Goal: Information Seeking & Learning: Learn about a topic

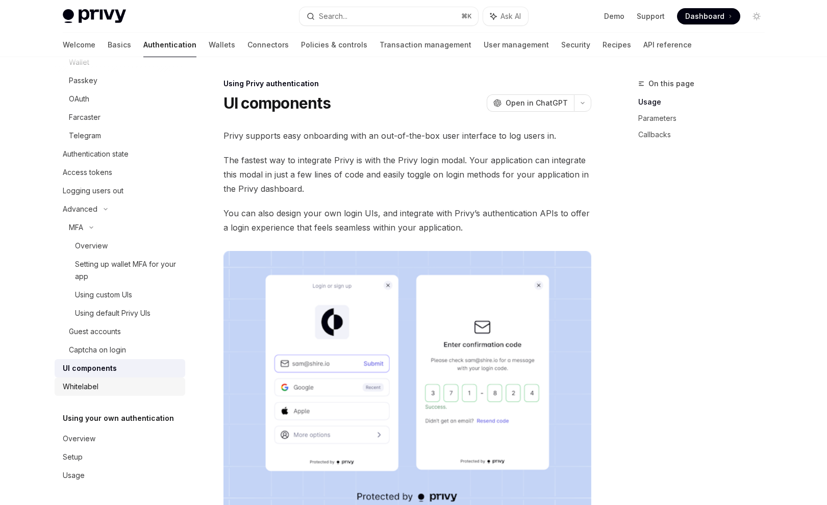
click at [96, 389] on div "Whitelabel" at bounding box center [81, 387] width 36 height 12
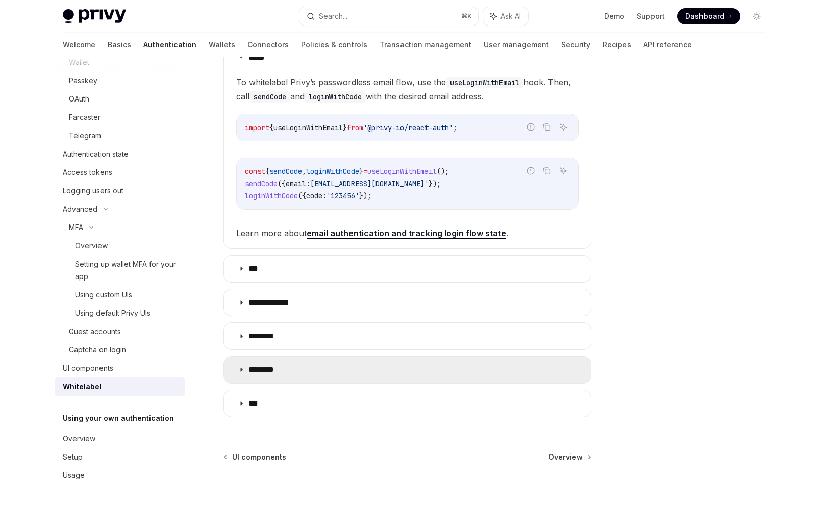
scroll to position [298, 0]
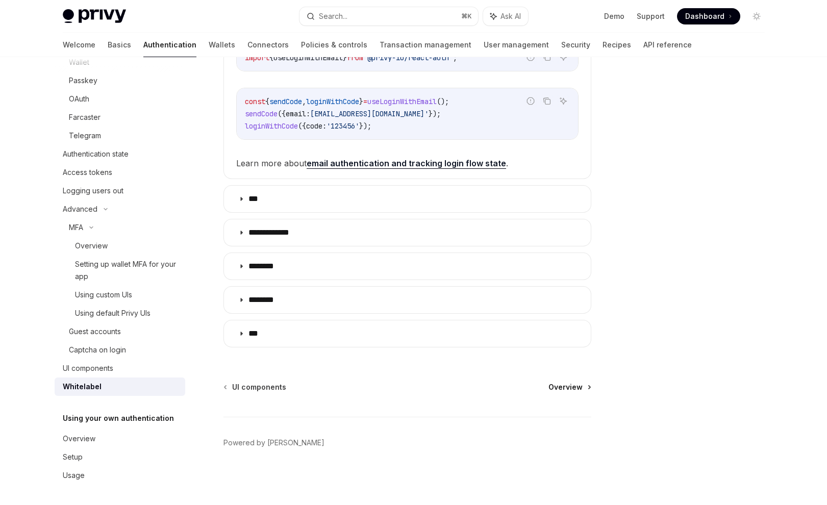
click at [570, 388] on span "Overview" at bounding box center [566, 387] width 34 height 10
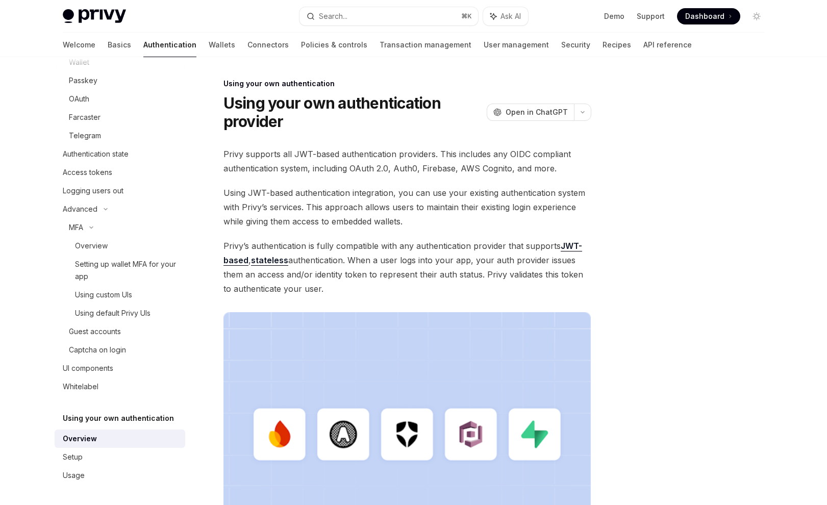
click at [267, 262] on link "stateless" at bounding box center [269, 260] width 37 height 11
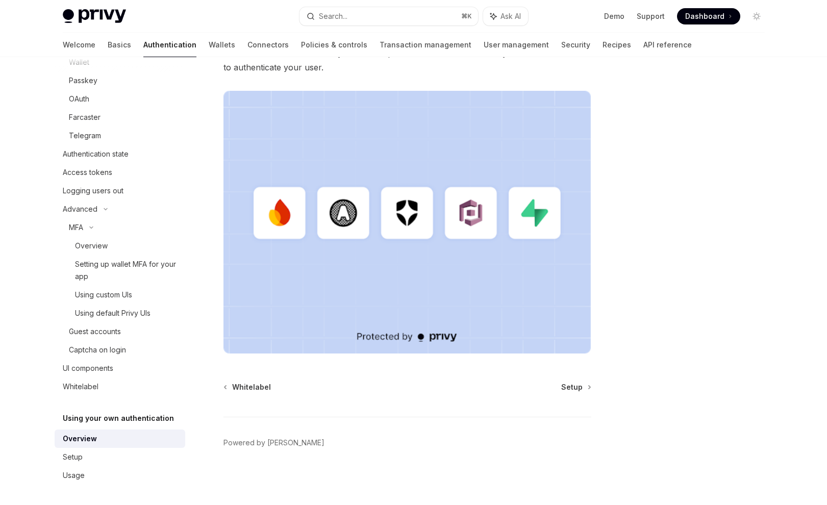
scroll to position [221, 0]
click at [569, 389] on span "Setup" at bounding box center [571, 388] width 21 height 10
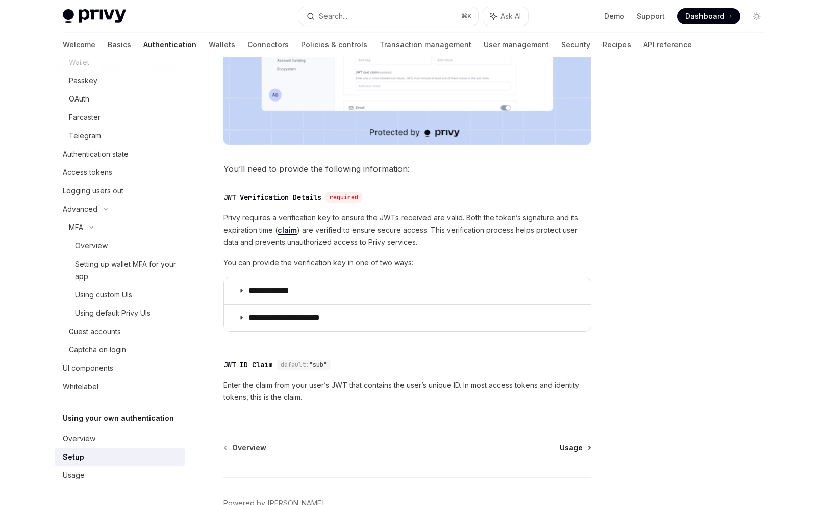
scroll to position [450, 0]
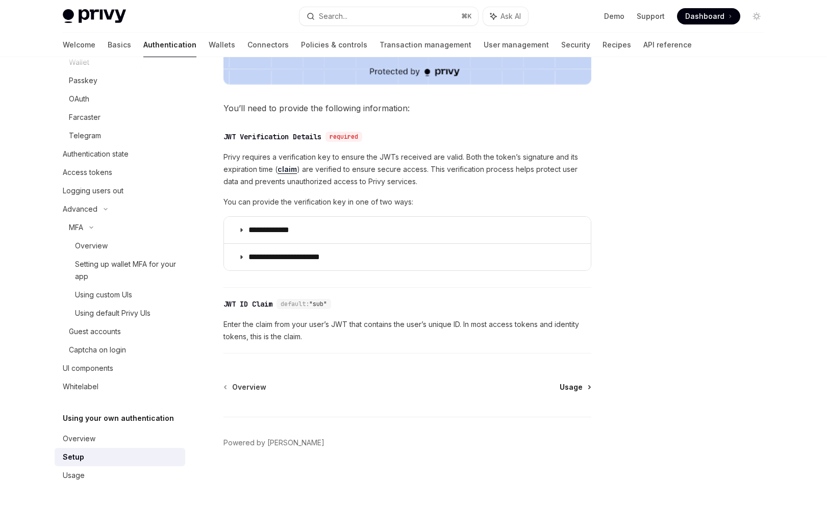
click at [569, 387] on span "Usage" at bounding box center [571, 387] width 23 height 10
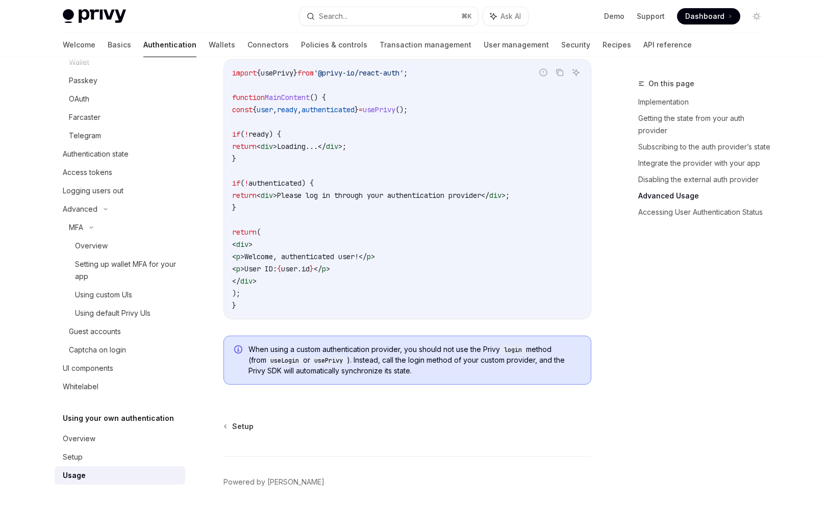
scroll to position [2098, 0]
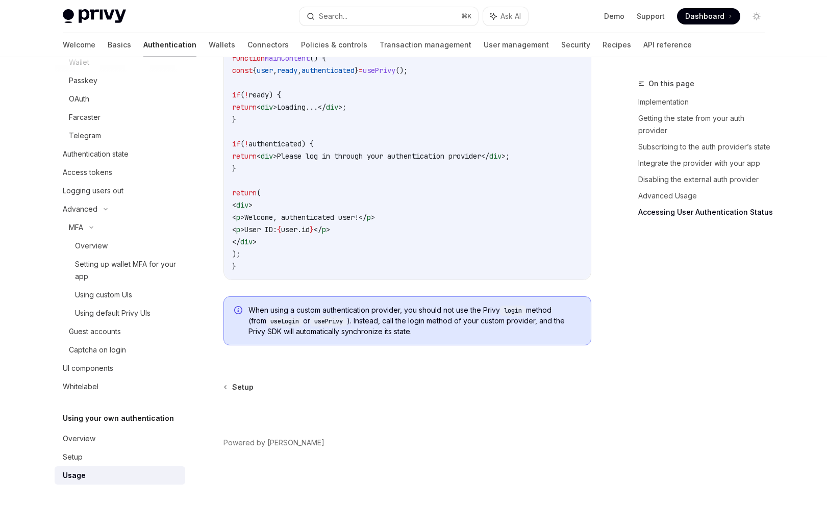
drag, startPoint x: 538, startPoint y: 376, endPoint x: 481, endPoint y: 373, distance: 57.3
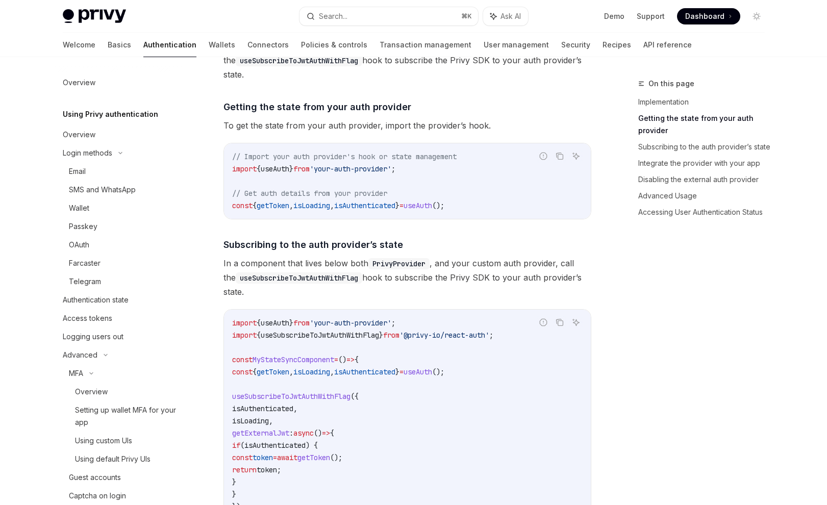
scroll to position [0, 0]
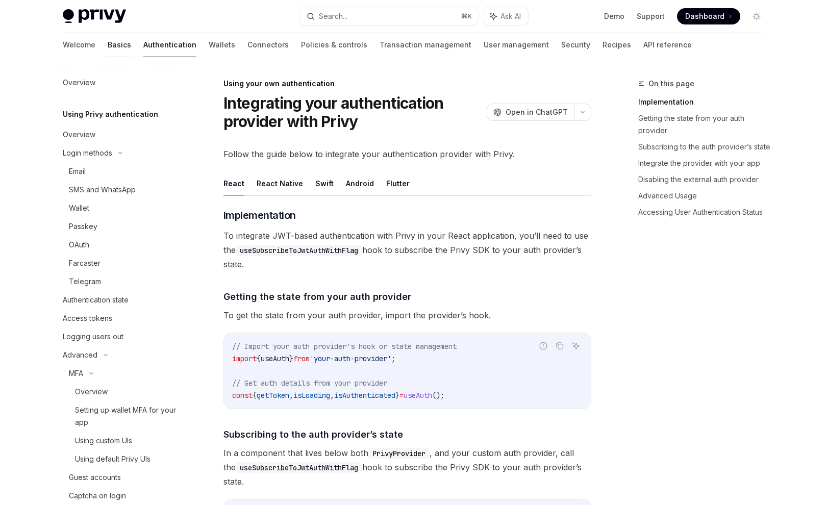
click at [108, 41] on link "Basics" at bounding box center [119, 45] width 23 height 24
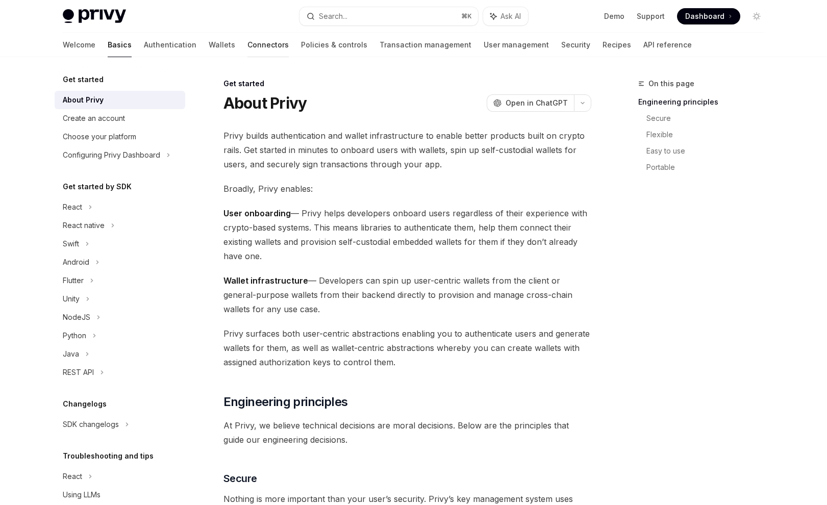
click at [248, 49] on link "Connectors" at bounding box center [268, 45] width 41 height 24
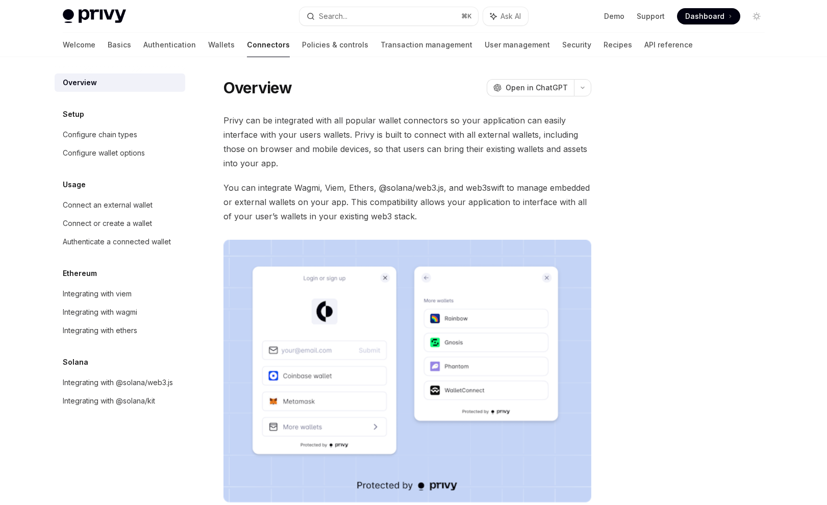
scroll to position [149, 0]
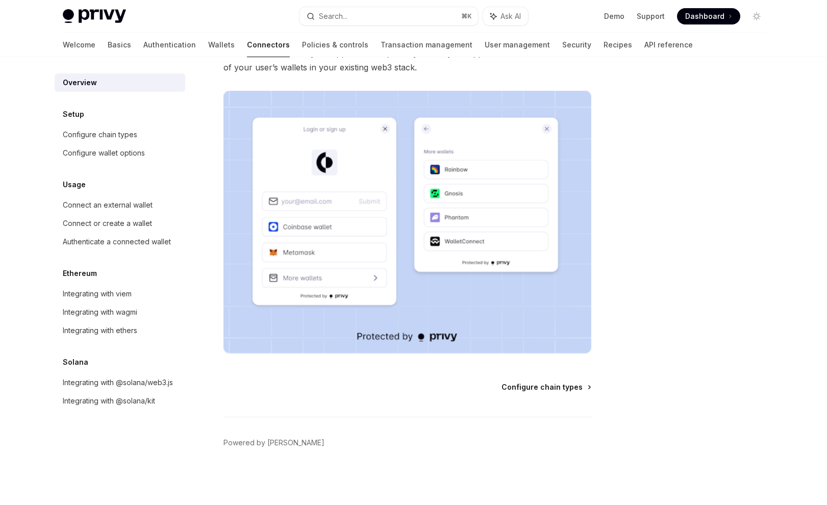
click at [544, 387] on span "Configure chain types" at bounding box center [542, 387] width 81 height 10
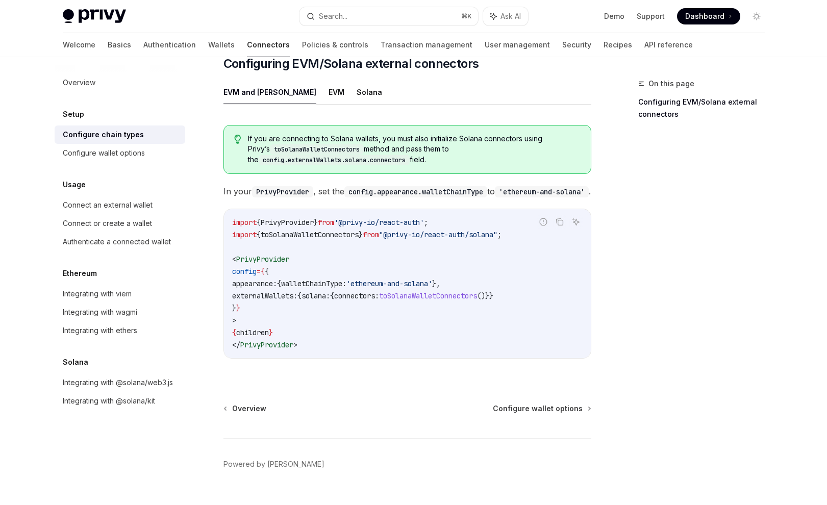
scroll to position [161, 0]
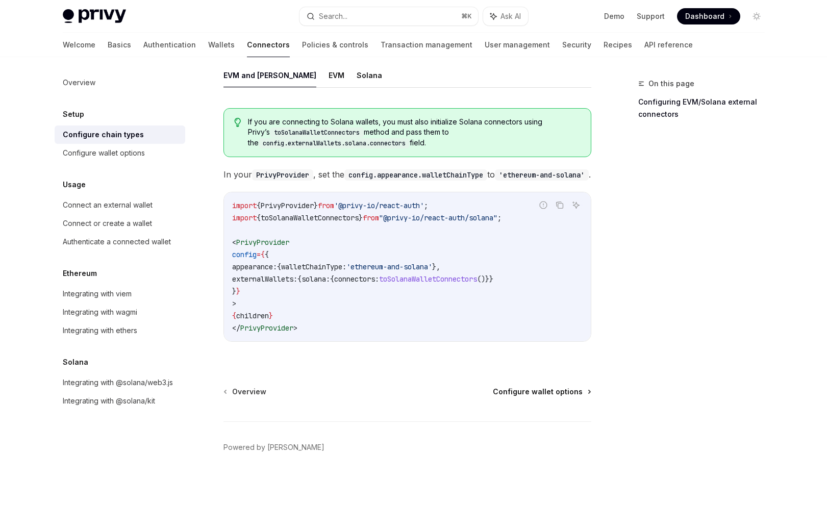
click at [562, 390] on span "Configure wallet options" at bounding box center [538, 392] width 90 height 10
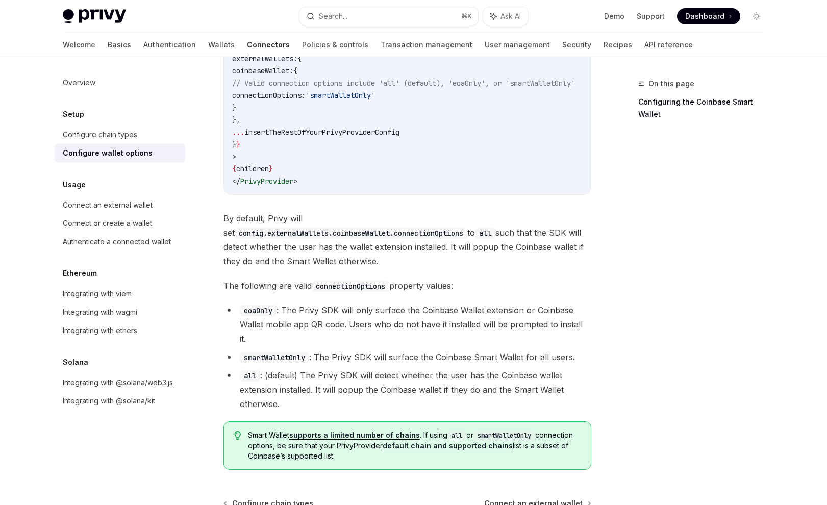
scroll to position [1411, 0]
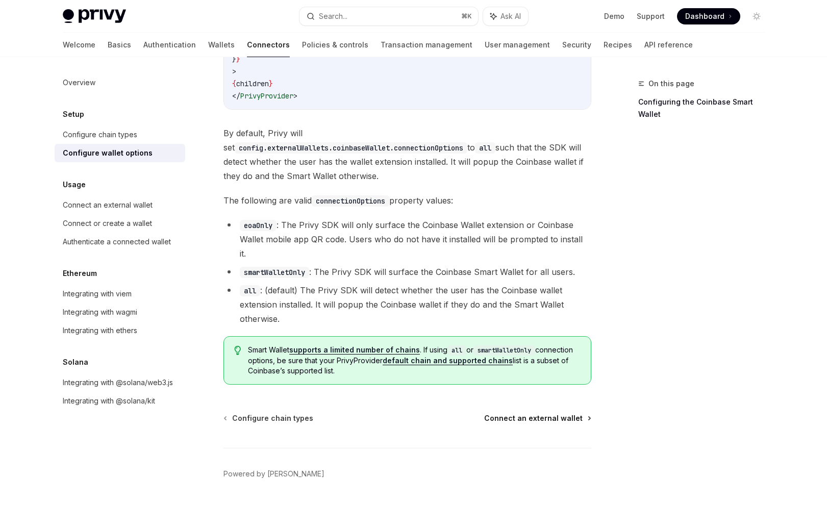
click at [571, 413] on span "Connect an external wallet" at bounding box center [533, 418] width 99 height 10
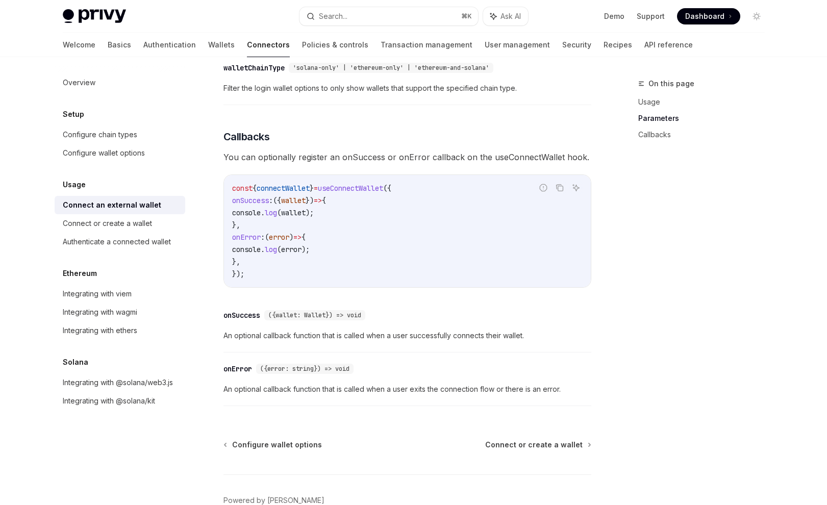
scroll to position [615, 0]
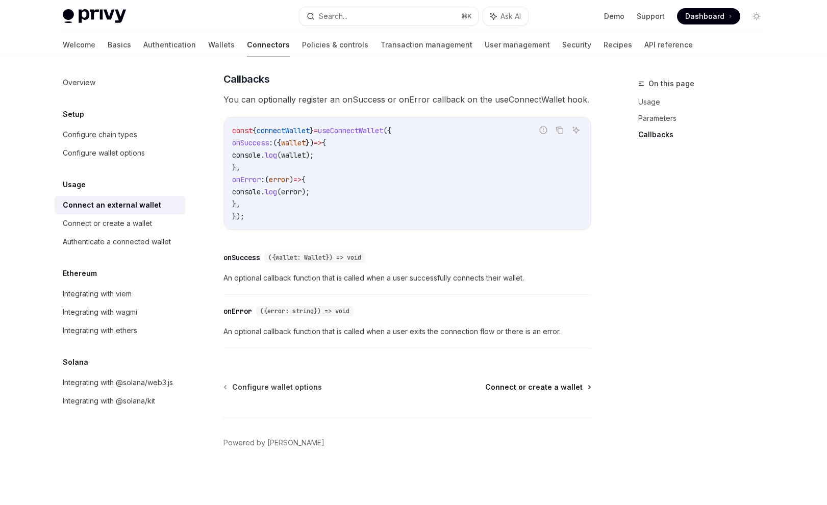
click at [575, 390] on span "Connect or create a wallet" at bounding box center [533, 387] width 97 height 10
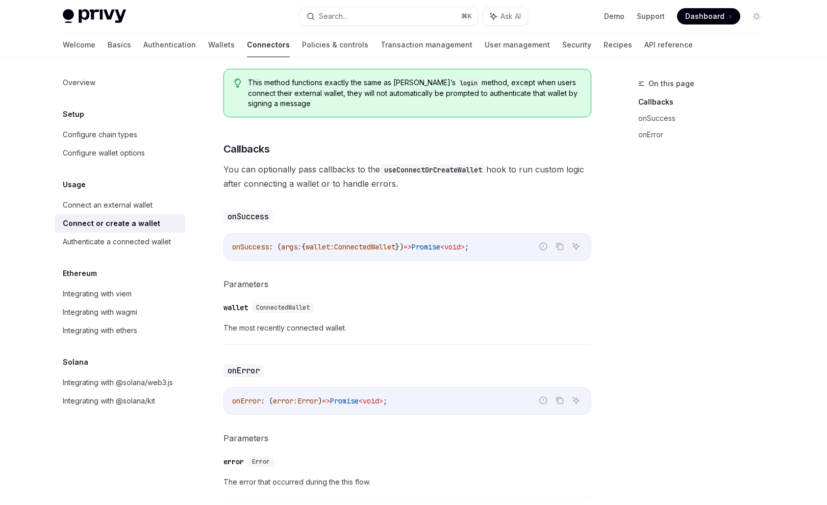
scroll to position [626, 0]
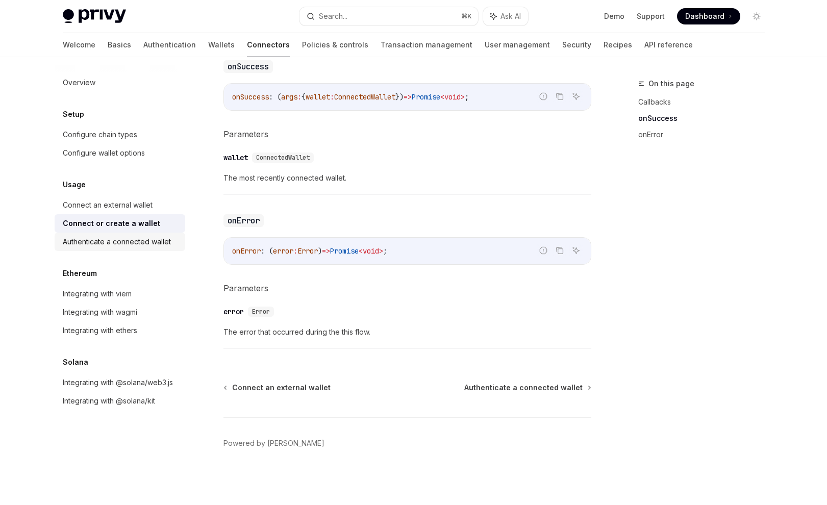
click at [145, 248] on div "Authenticate a connected wallet" at bounding box center [117, 242] width 108 height 12
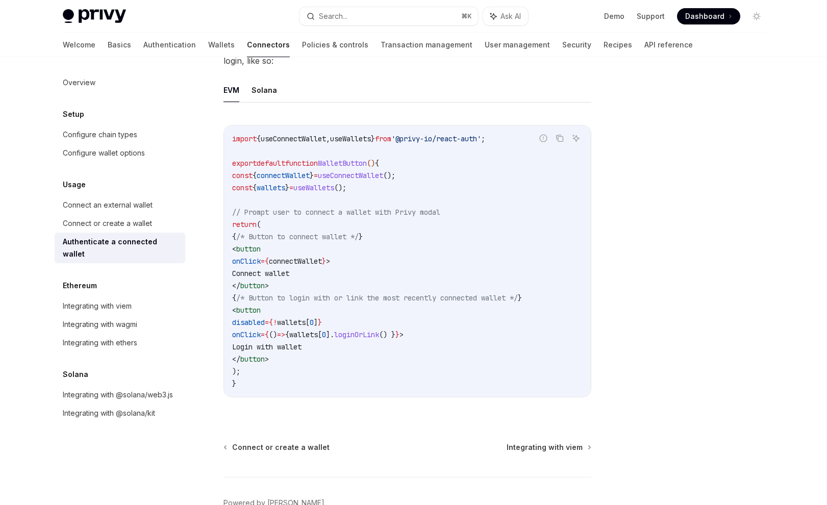
scroll to position [573, 0]
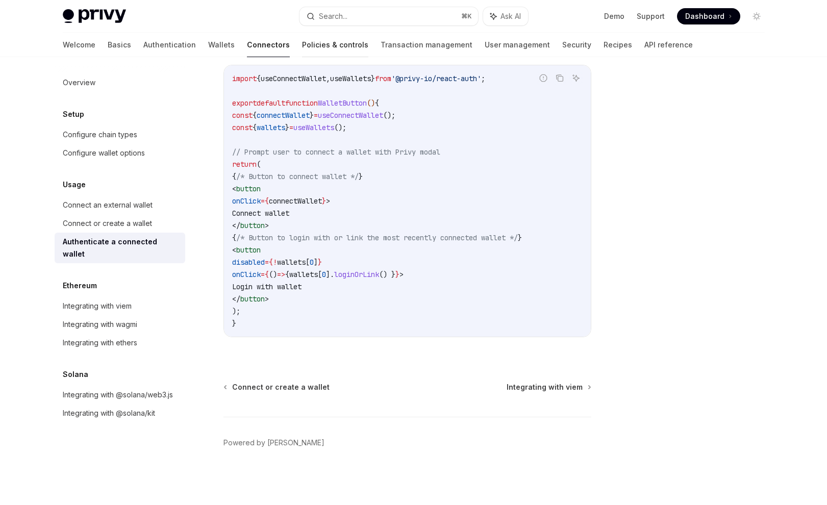
click at [302, 40] on link "Policies & controls" at bounding box center [335, 45] width 66 height 24
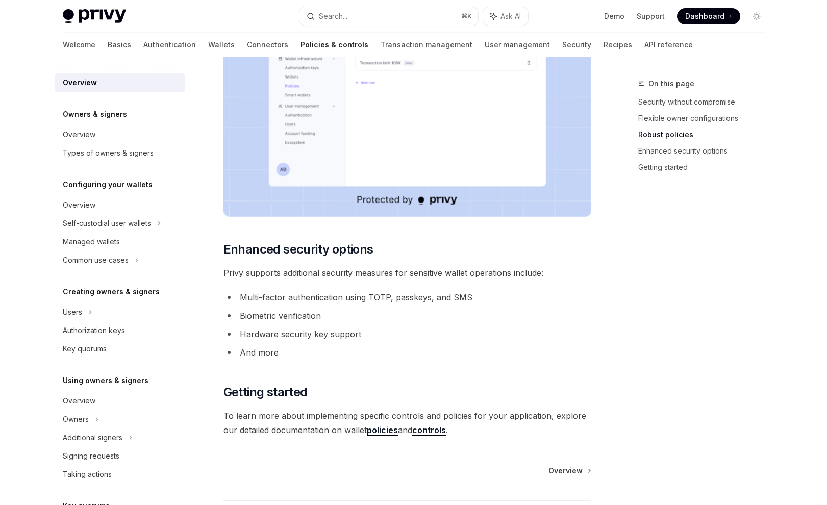
scroll to position [790, 0]
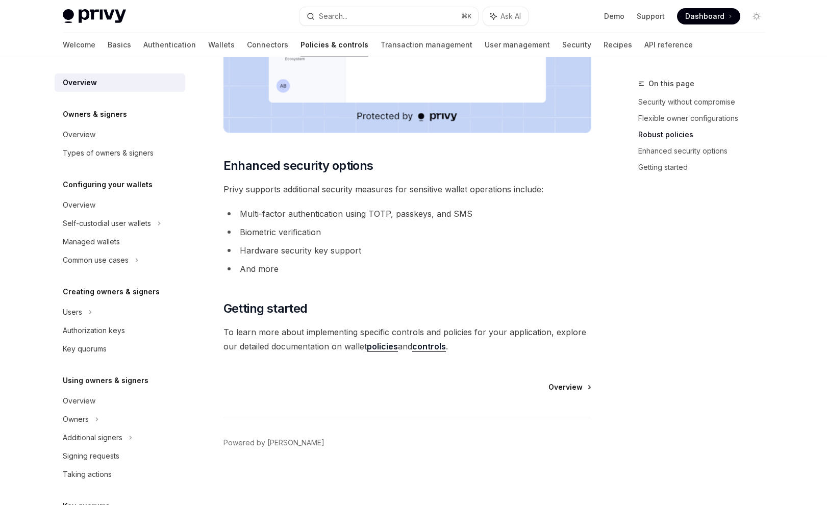
click at [586, 386] on link "Overview" at bounding box center [570, 387] width 42 height 10
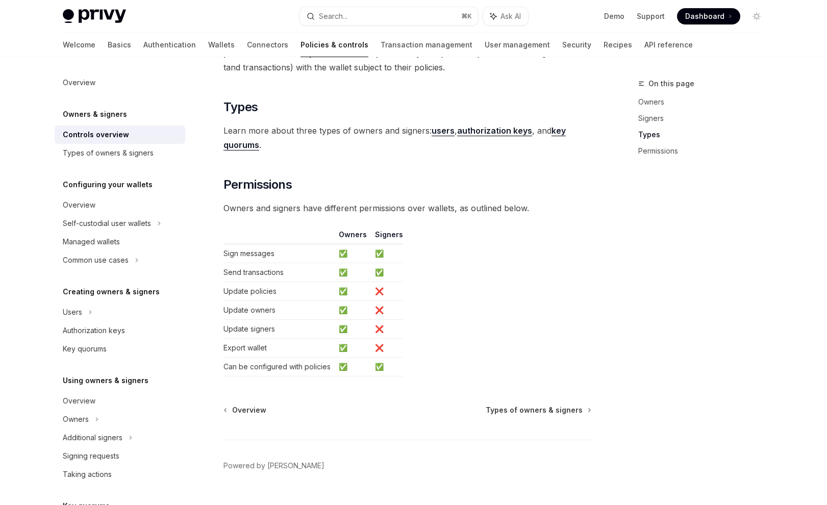
scroll to position [786, 0]
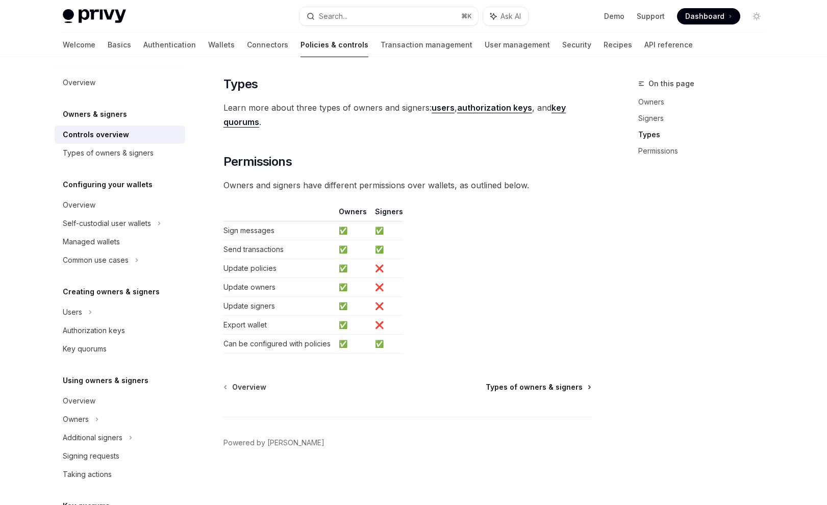
click at [548, 388] on span "Types of owners & signers" at bounding box center [534, 387] width 97 height 10
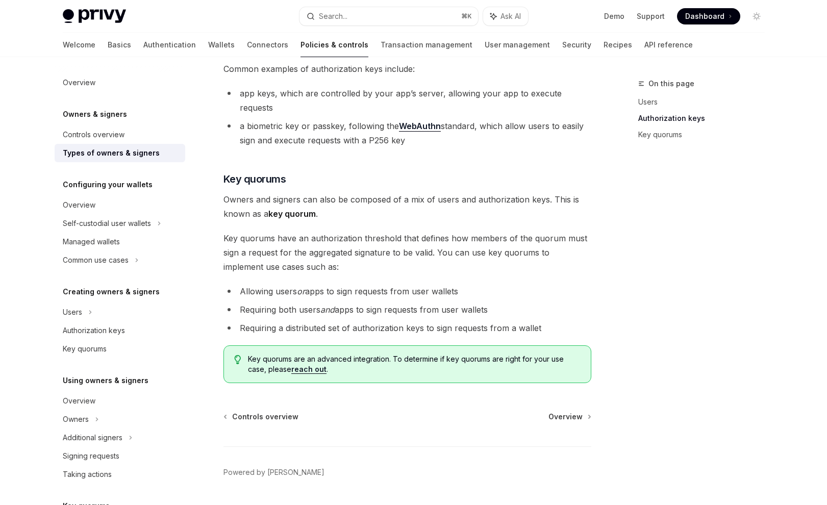
scroll to position [317, 0]
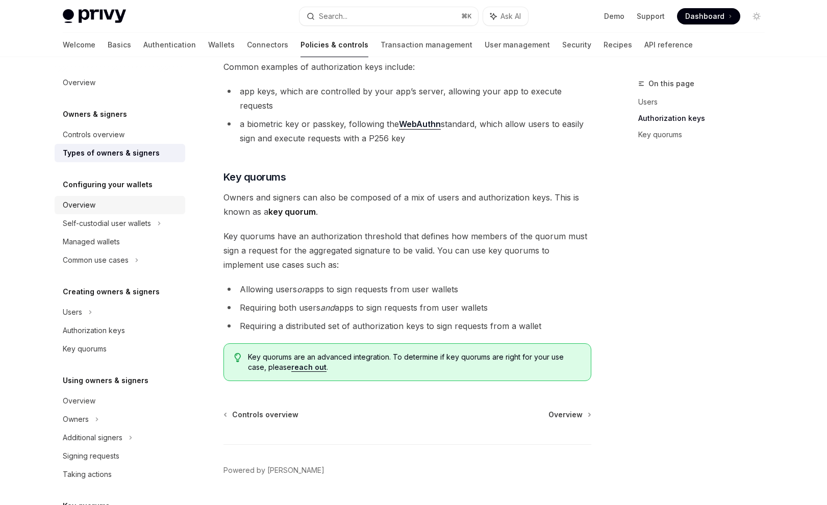
click at [78, 203] on div "Overview" at bounding box center [79, 205] width 33 height 12
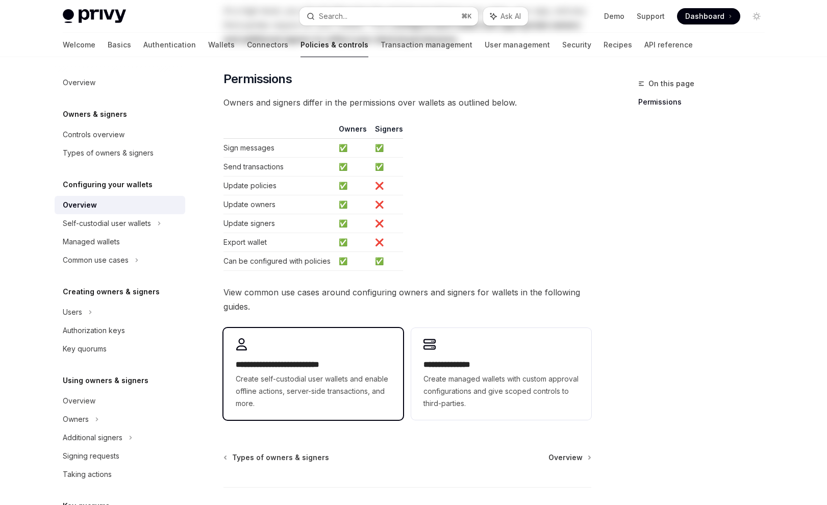
scroll to position [195, 0]
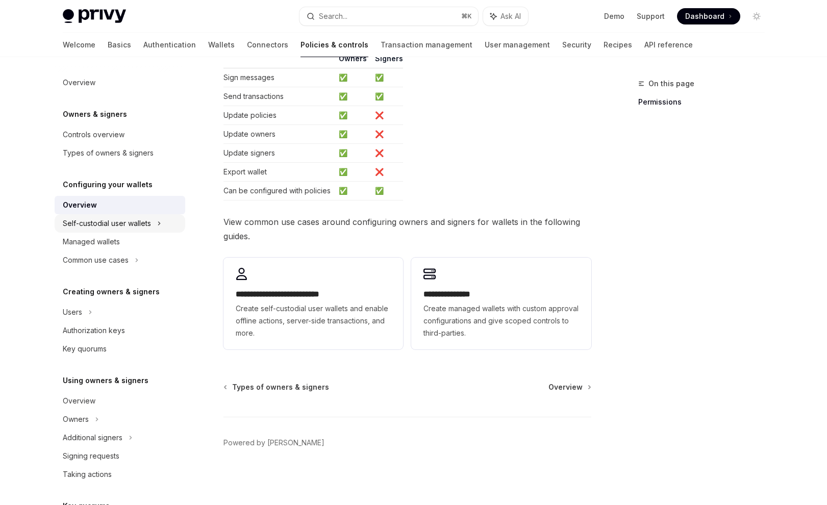
click at [107, 227] on div "Self-custodial user wallets" at bounding box center [107, 223] width 88 height 12
type textarea "*"
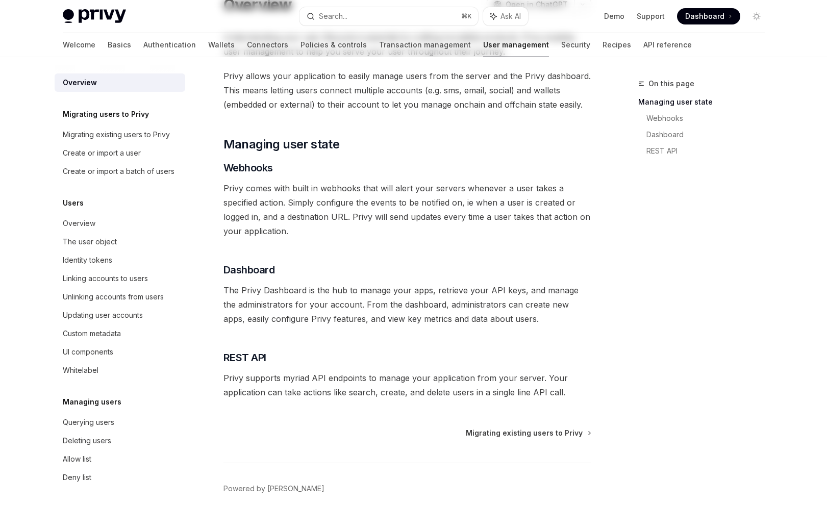
scroll to position [129, 0]
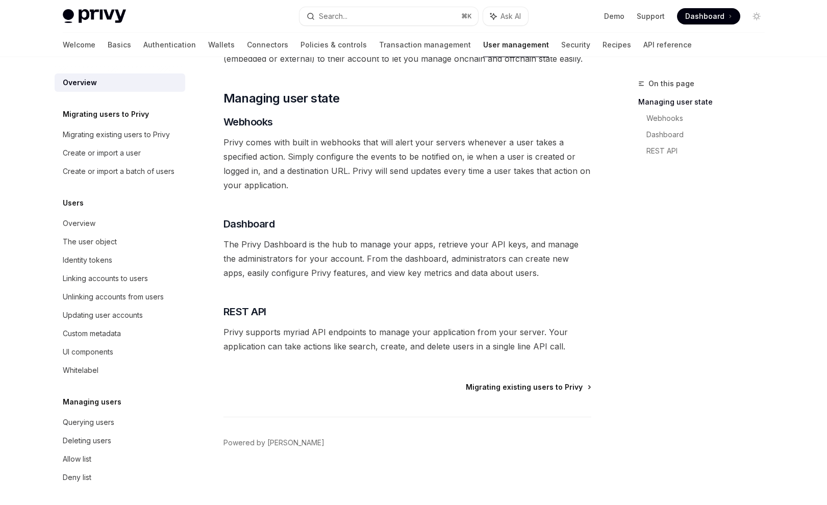
click at [493, 389] on span "Migrating existing users to Privy" at bounding box center [524, 387] width 117 height 10
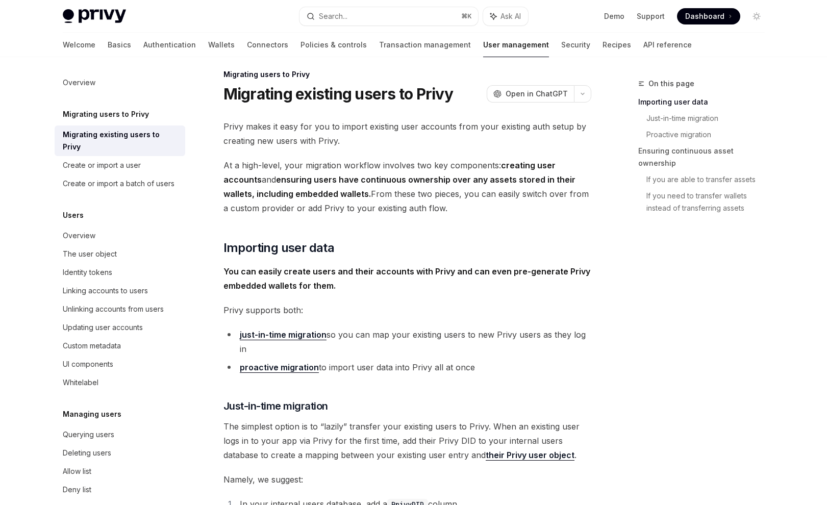
scroll to position [34, 0]
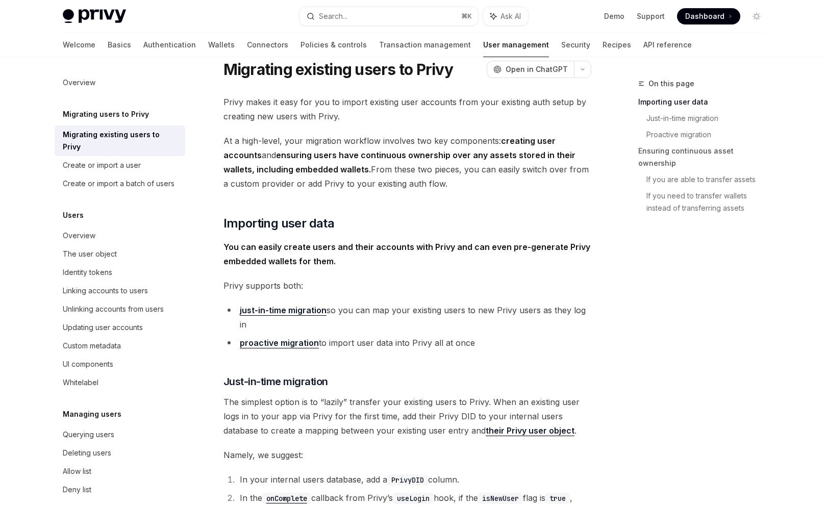
type textarea "*"
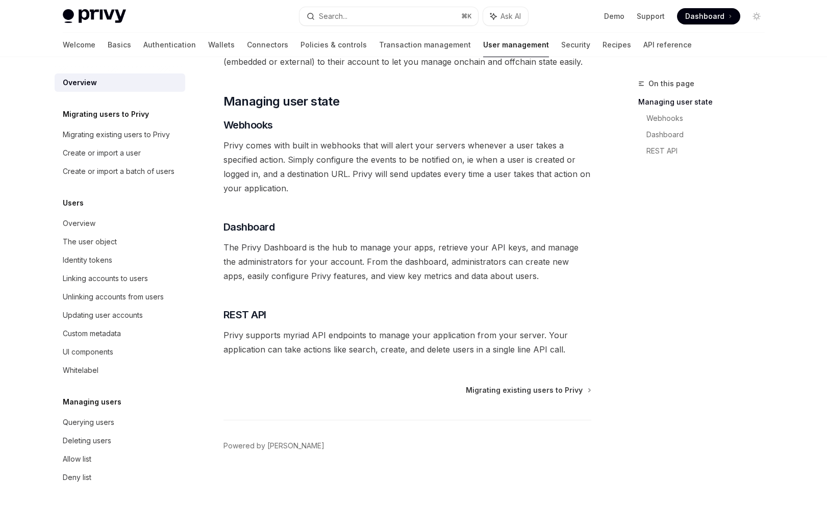
scroll to position [129, 0]
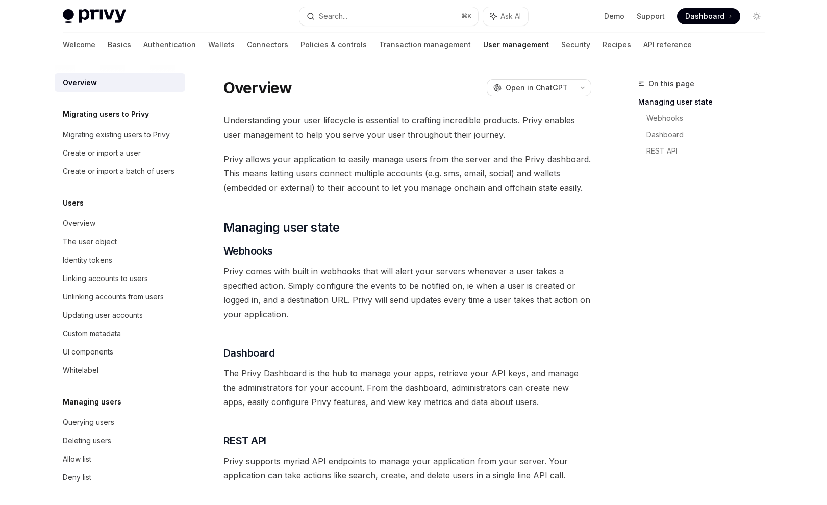
scroll to position [129, 0]
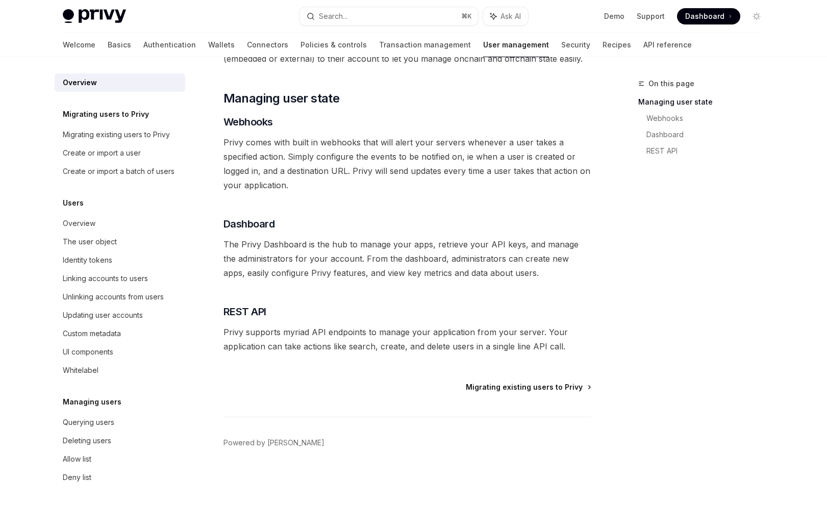
click at [575, 389] on span "Migrating existing users to Privy" at bounding box center [524, 387] width 117 height 10
type textarea "*"
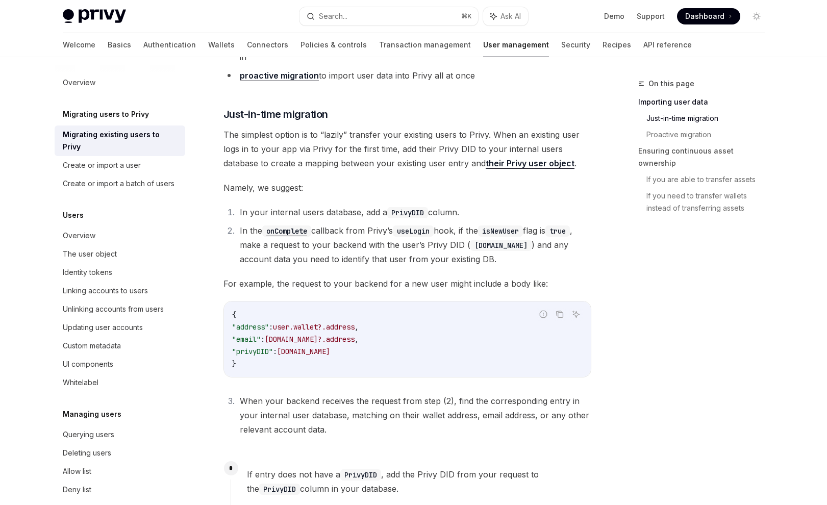
scroll to position [271, 0]
